Goal: Transaction & Acquisition: Purchase product/service

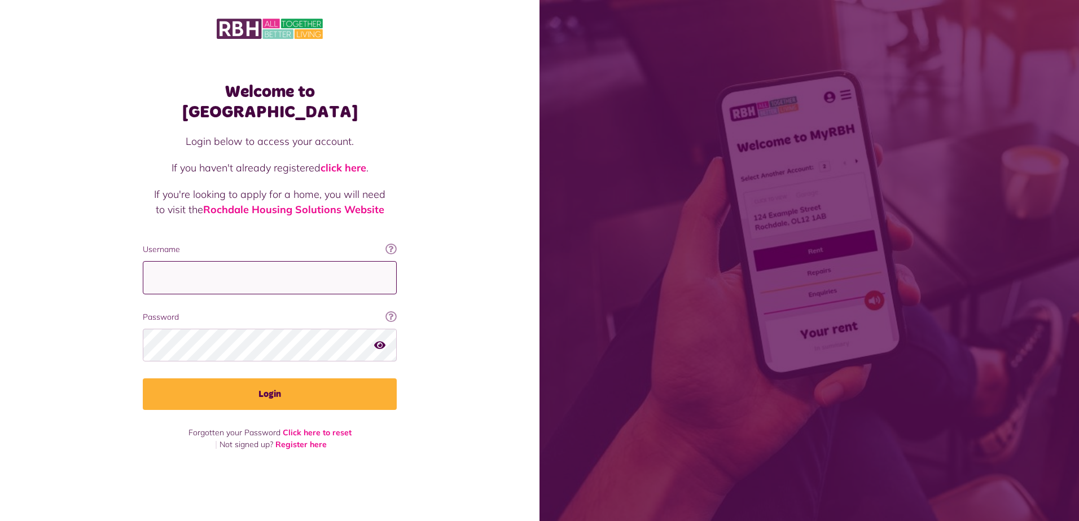
click at [218, 273] on input "Username" at bounding box center [270, 277] width 254 height 33
type input "**********"
click at [376, 340] on button "button" at bounding box center [379, 344] width 11 height 15
click at [124, 336] on div "Welcome to MyRBH Login below to access your account. If you haven't already reg…" at bounding box center [269, 241] width 539 height 482
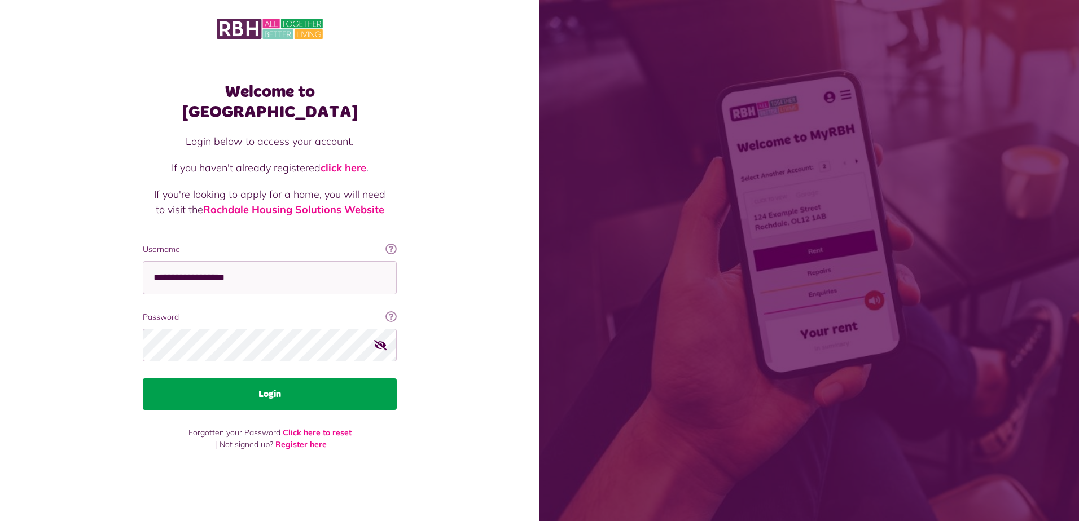
click at [273, 387] on button "Login" at bounding box center [270, 395] width 254 height 32
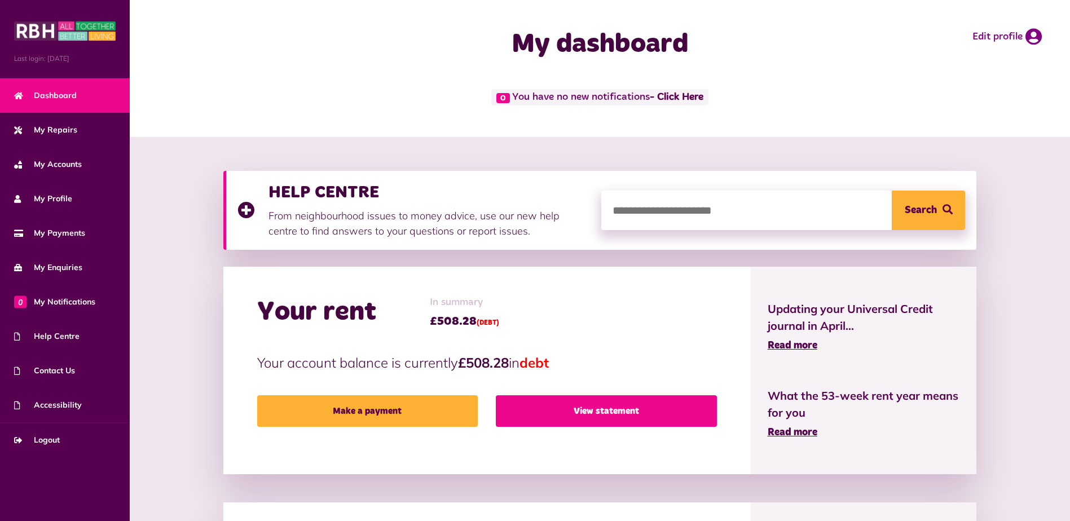
click at [613, 408] on link "View statement" at bounding box center [606, 412] width 221 height 32
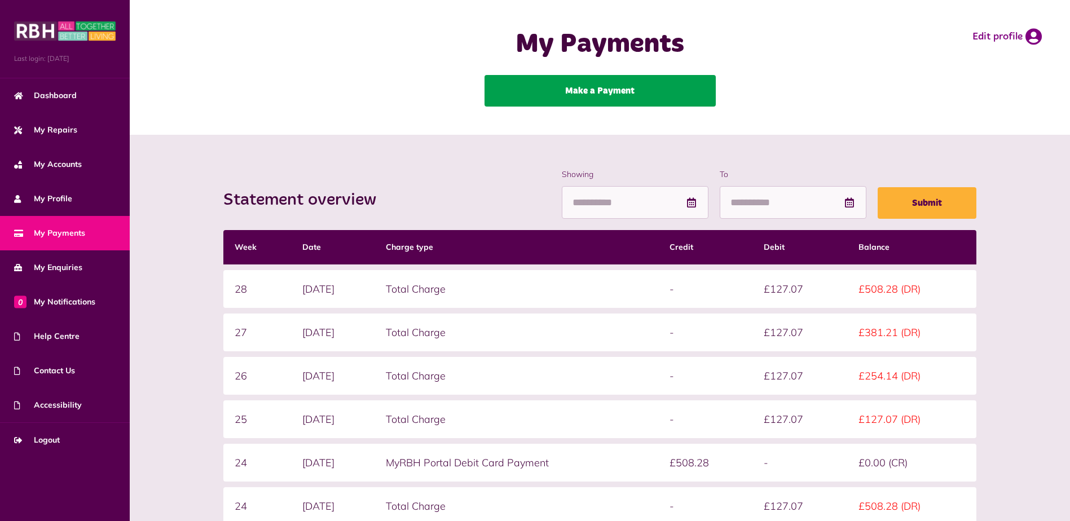
click at [595, 78] on link "Make a Payment" at bounding box center [600, 91] width 231 height 32
click at [593, 89] on link "Make a Payment" at bounding box center [600, 91] width 231 height 32
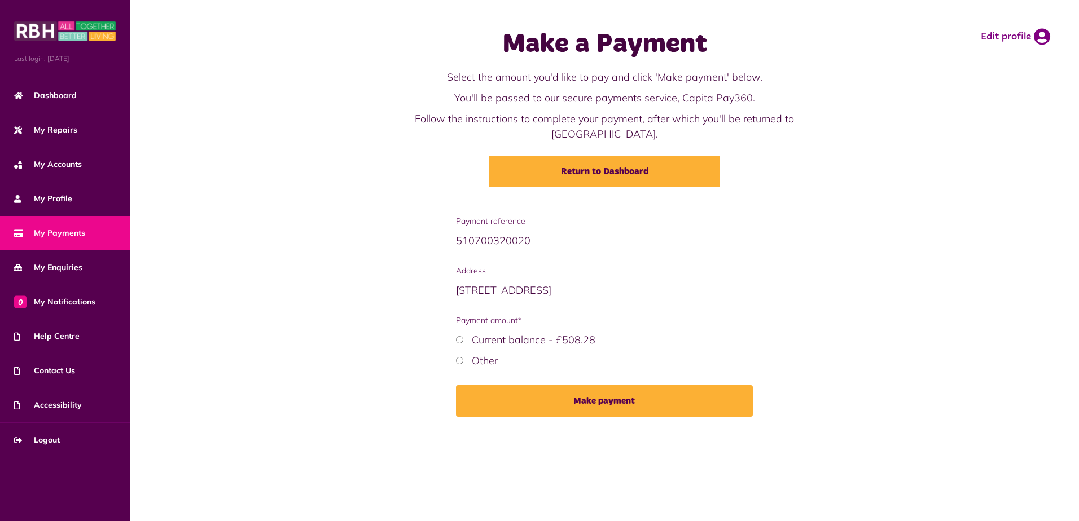
click at [614, 394] on button "Make payment" at bounding box center [604, 401] width 297 height 32
click at [511, 333] on label "Current balance - £508.28" at bounding box center [534, 339] width 124 height 13
click at [629, 394] on button "Make payment" at bounding box center [604, 401] width 297 height 32
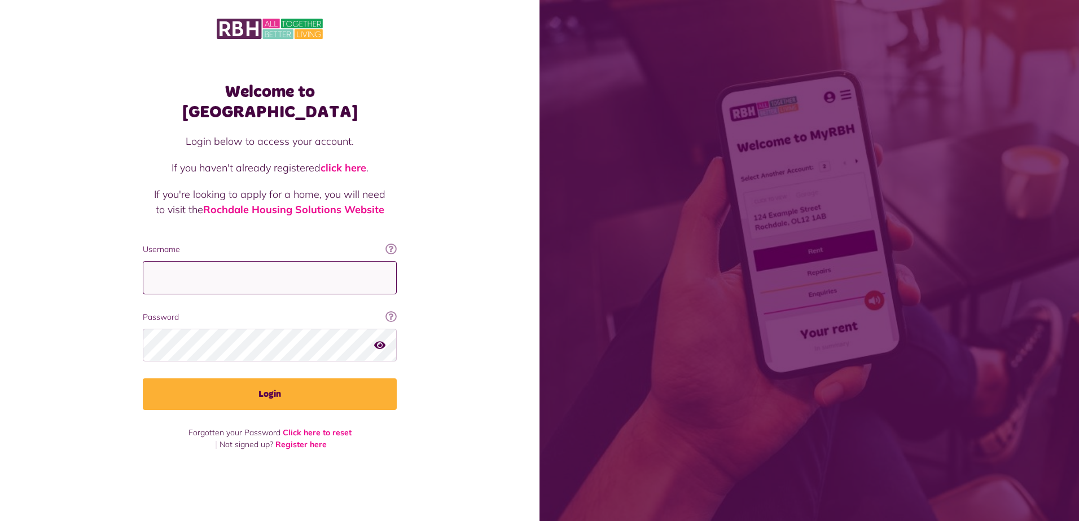
click at [251, 266] on input "Username" at bounding box center [270, 277] width 254 height 33
type input "**********"
click at [143, 379] on button "Login" at bounding box center [270, 395] width 254 height 32
click at [383, 340] on icon "button" at bounding box center [379, 345] width 11 height 10
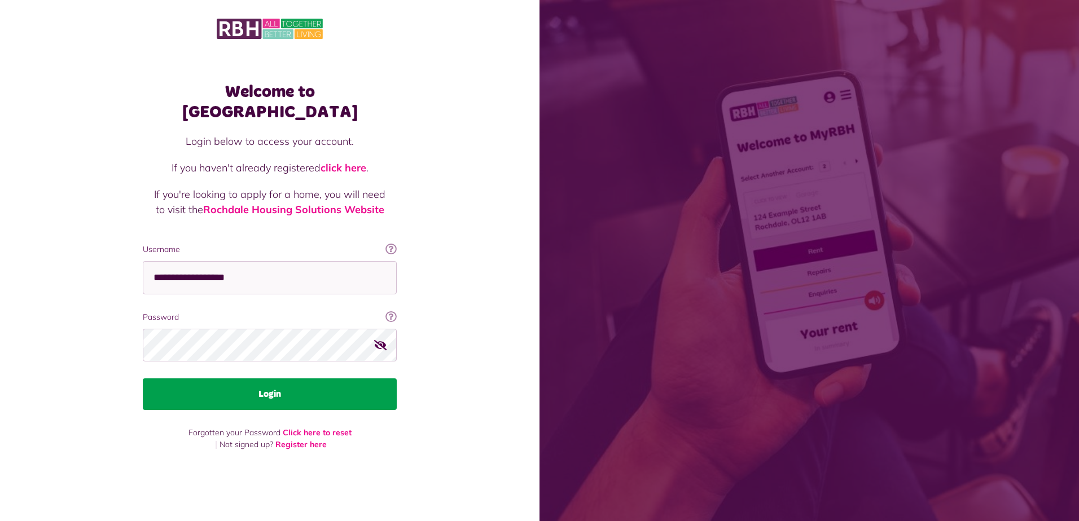
click at [273, 383] on button "Login" at bounding box center [270, 395] width 254 height 32
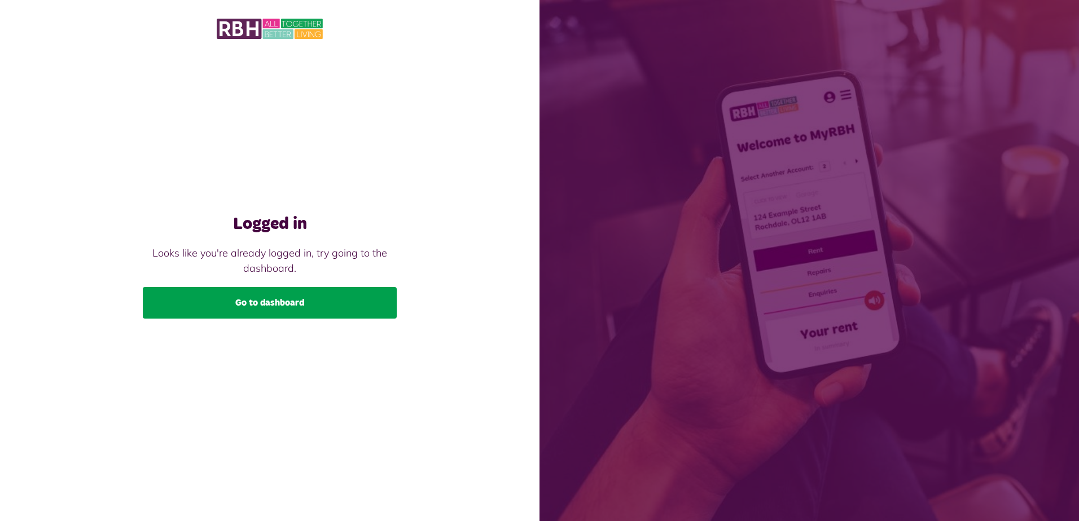
click at [289, 309] on link "Go to dashboard" at bounding box center [270, 303] width 254 height 32
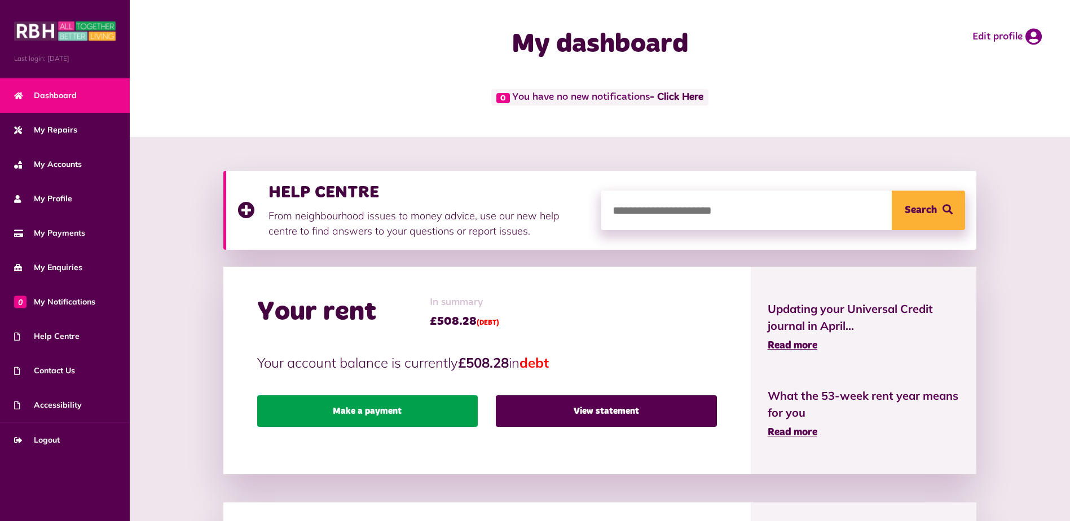
drag, startPoint x: 383, startPoint y: 410, endPoint x: 389, endPoint y: 408, distance: 7.0
click at [383, 410] on link "Make a payment" at bounding box center [367, 412] width 221 height 32
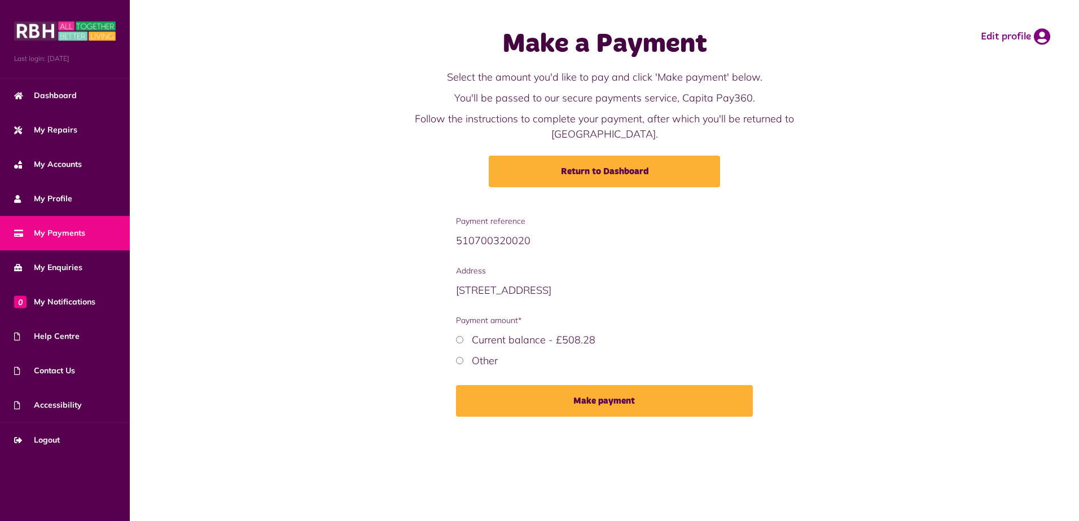
click at [499, 333] on label "Current balance - £508.28" at bounding box center [534, 339] width 124 height 13
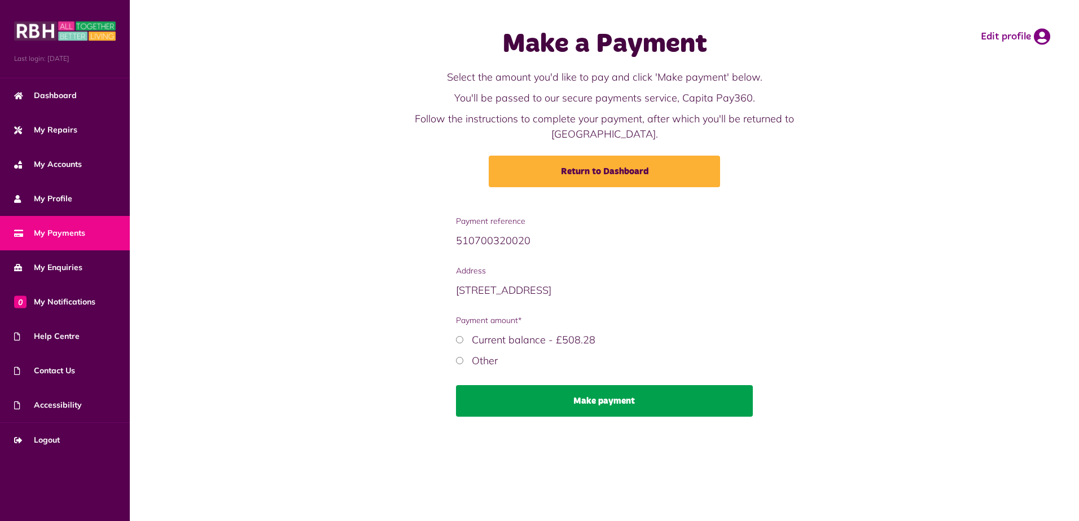
click at [583, 385] on button "Make payment" at bounding box center [604, 401] width 297 height 32
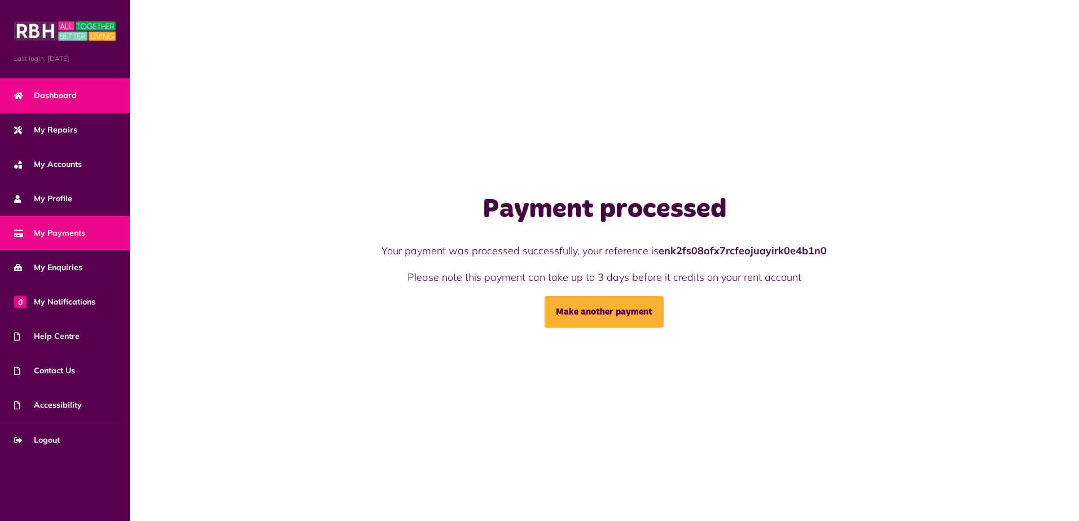
click at [65, 95] on span "Dashboard" at bounding box center [45, 96] width 63 height 12
